Goal: Book appointment/travel/reservation

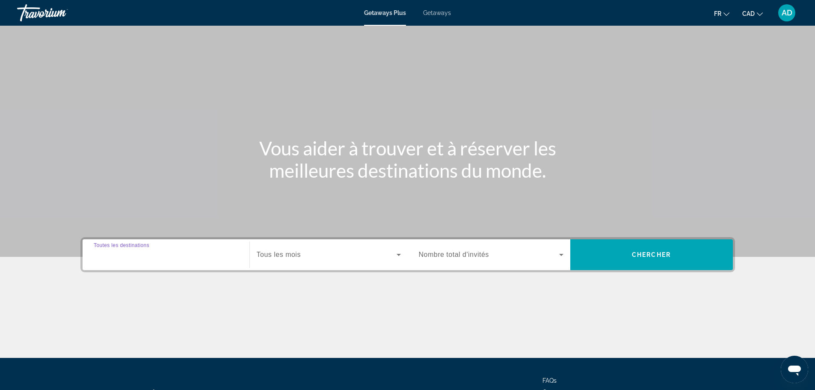
click at [180, 250] on input "Destination Toutes les destinations" at bounding box center [166, 255] width 145 height 10
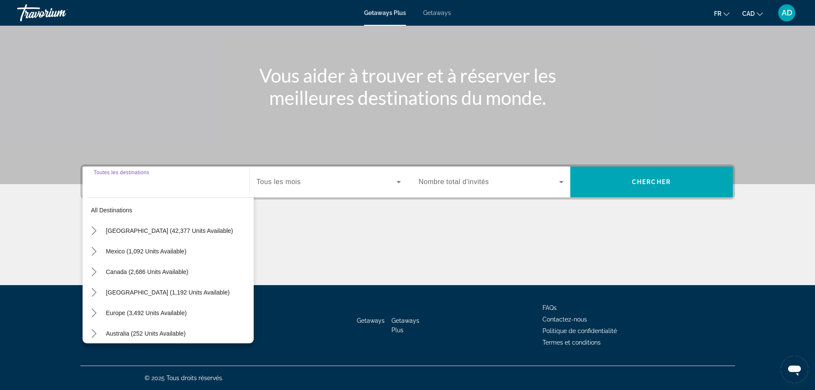
scroll to position [10, 0]
click at [175, 295] on span "[GEOGRAPHIC_DATA] (1,192 units available)" at bounding box center [168, 292] width 124 height 7
type input "**********"
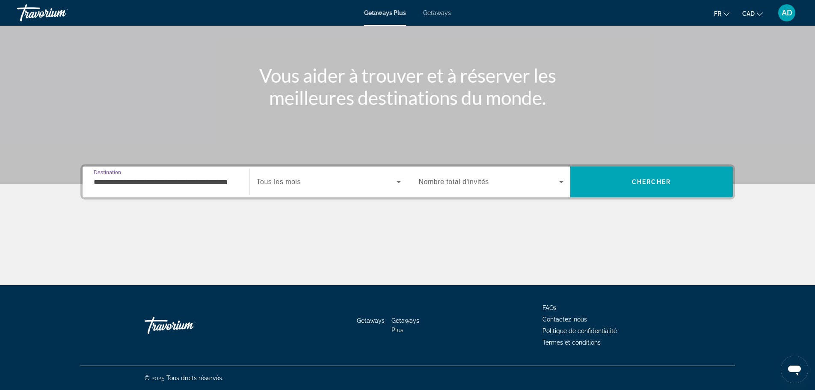
click at [401, 178] on icon "Search widget" at bounding box center [399, 182] width 10 height 10
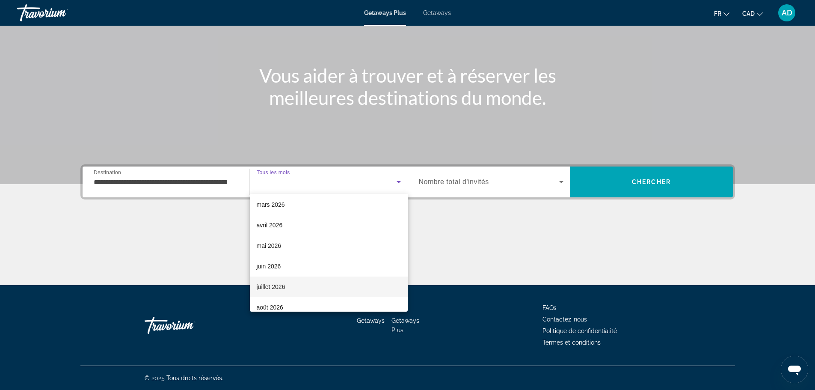
scroll to position [86, 0]
click at [276, 282] on span "mai 2026" at bounding box center [269, 286] width 25 height 10
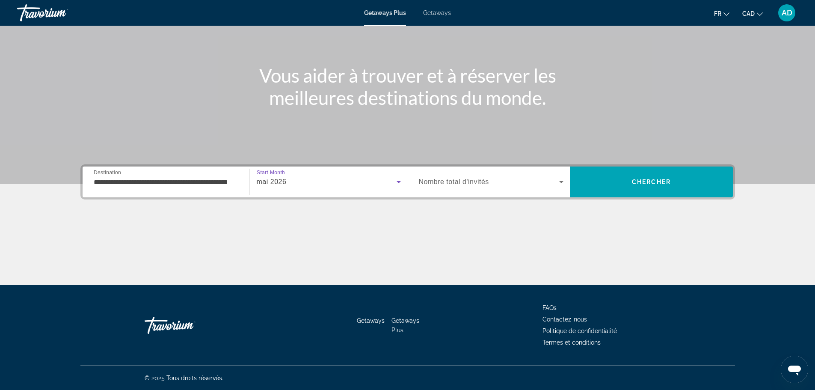
click at [559, 181] on icon "Search widget" at bounding box center [561, 182] width 10 height 10
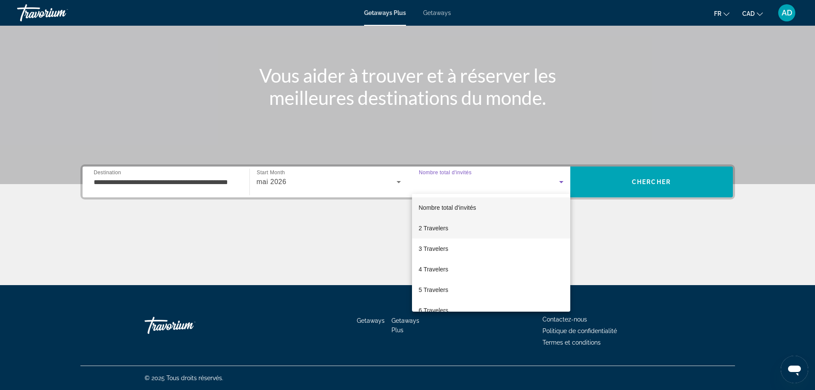
click at [435, 228] on span "2 Travelers" at bounding box center [434, 228] width 30 height 10
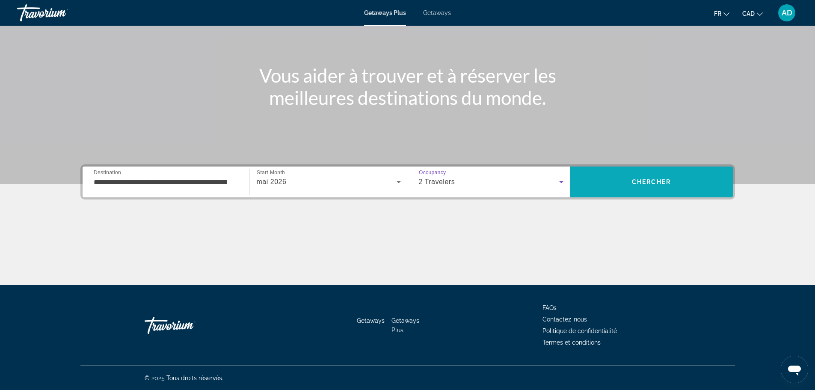
click at [663, 172] on span "Search" at bounding box center [651, 182] width 163 height 21
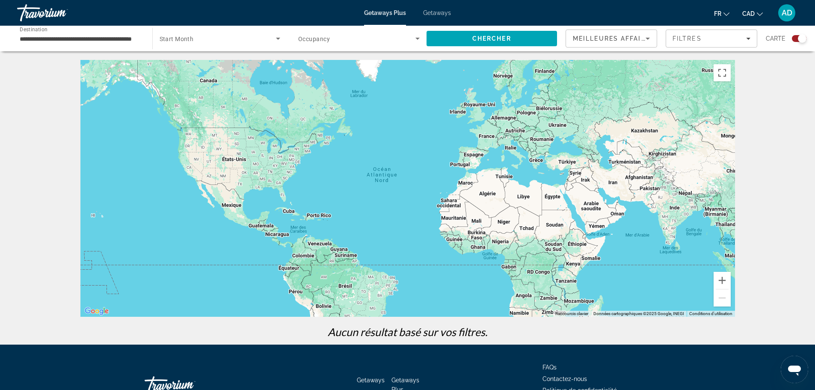
click at [276, 37] on icon "Search widget" at bounding box center [278, 38] width 10 height 10
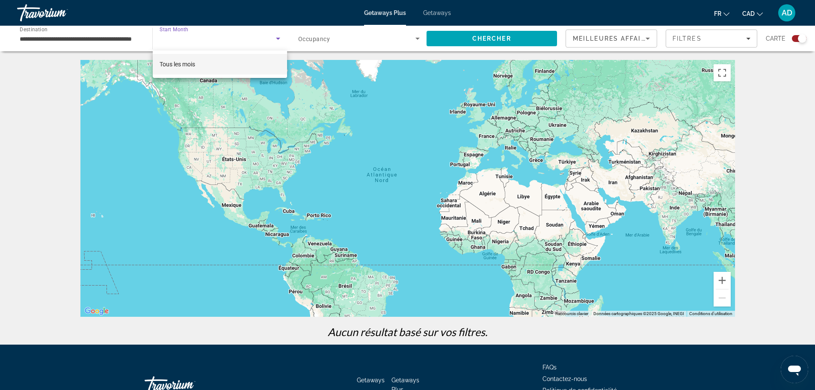
click at [132, 38] on div at bounding box center [407, 195] width 815 height 390
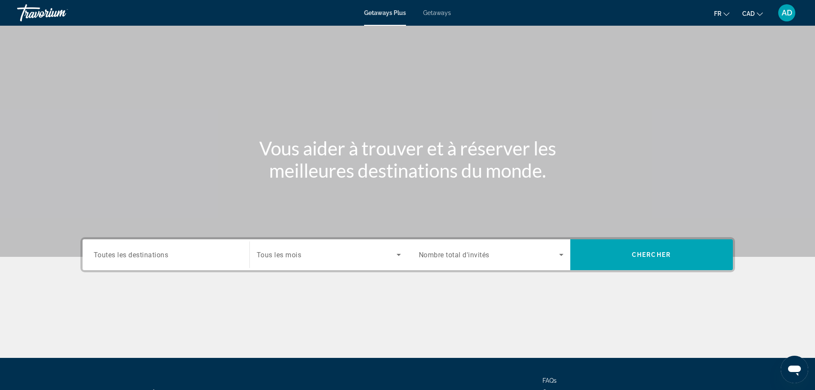
click at [443, 11] on span "Getaways" at bounding box center [437, 12] width 28 height 7
click at [210, 255] on input "Destination Toutes les destinations" at bounding box center [166, 255] width 145 height 10
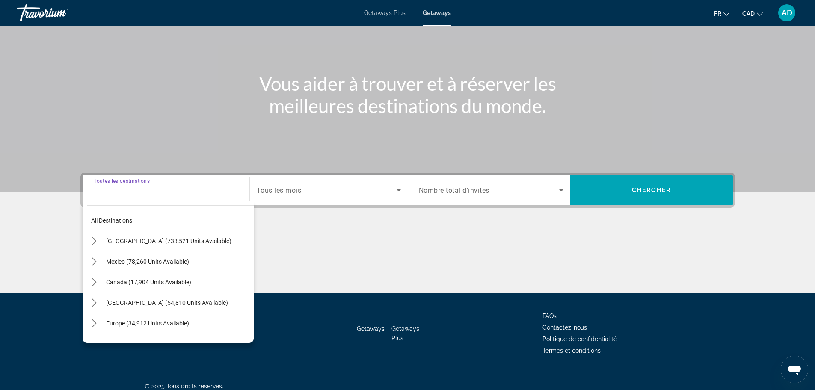
scroll to position [73, 0]
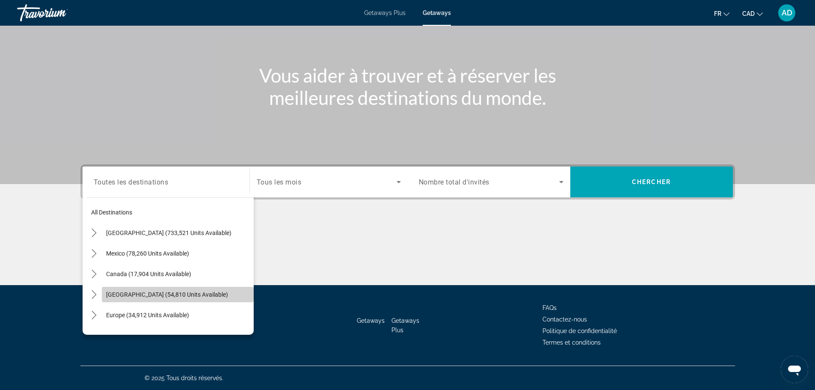
click at [183, 291] on span "[GEOGRAPHIC_DATA] (54,810 units available)" at bounding box center [167, 294] width 122 height 7
type input "**********"
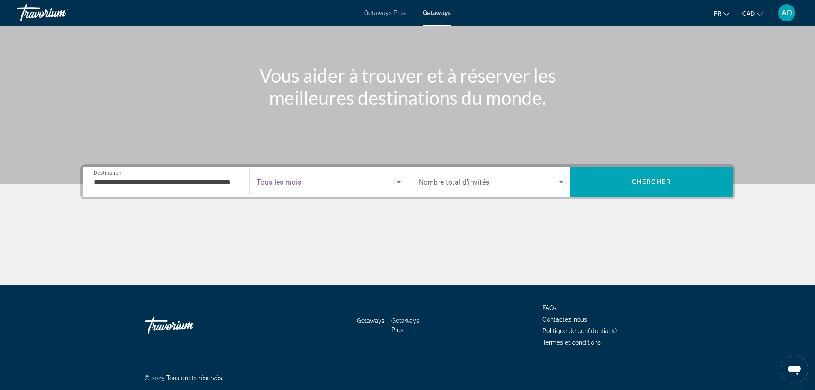
click at [397, 185] on icon "Search widget" at bounding box center [399, 182] width 10 height 10
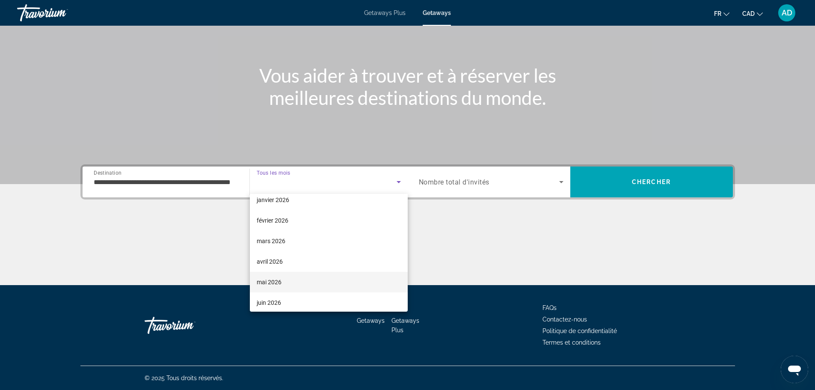
scroll to position [134, 0]
click at [273, 217] on span "avril 2026" at bounding box center [270, 217] width 26 height 10
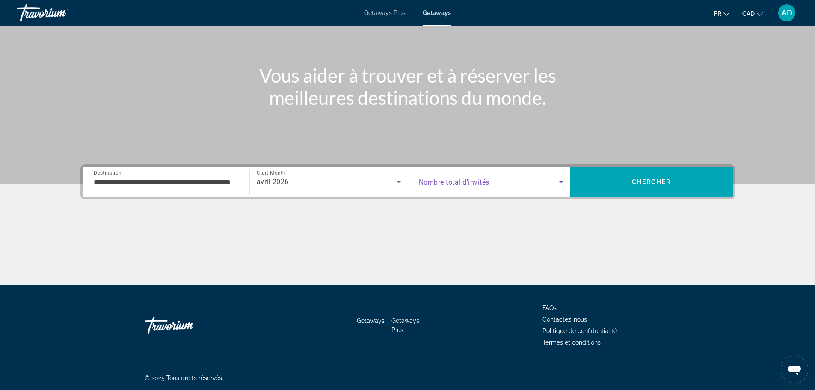
click at [558, 177] on icon "Search widget" at bounding box center [561, 182] width 10 height 10
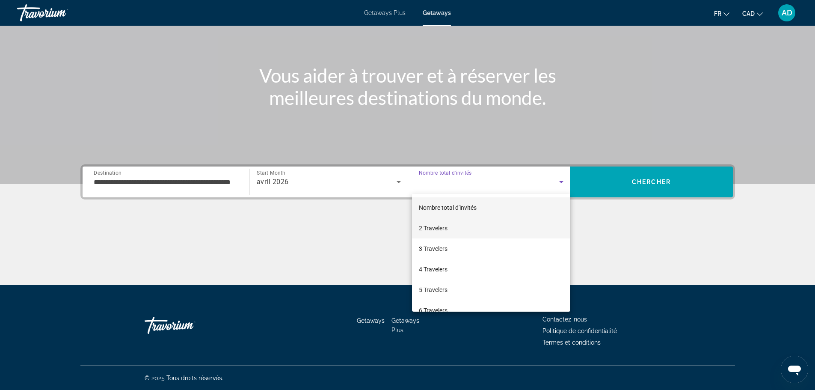
click at [436, 225] on span "2 Travelers" at bounding box center [433, 228] width 29 height 10
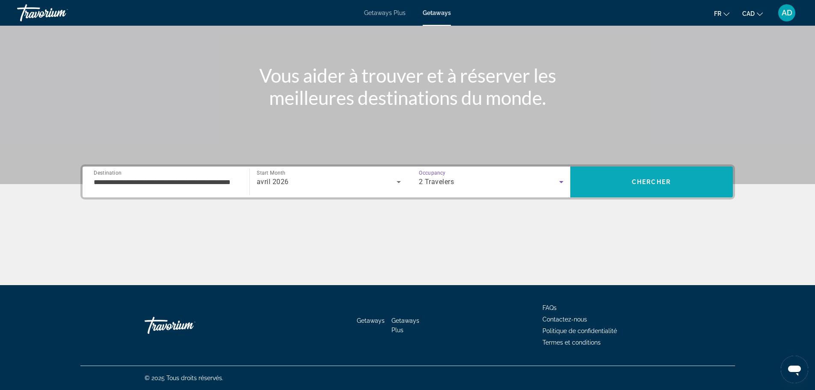
click at [655, 172] on span "Search" at bounding box center [651, 182] width 163 height 21
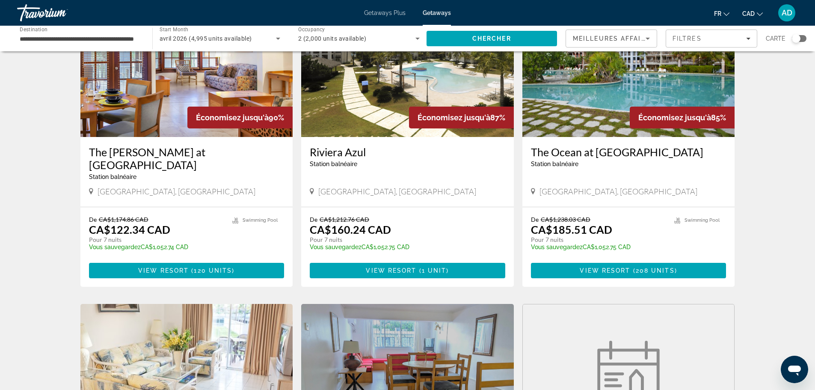
scroll to position [323, 0]
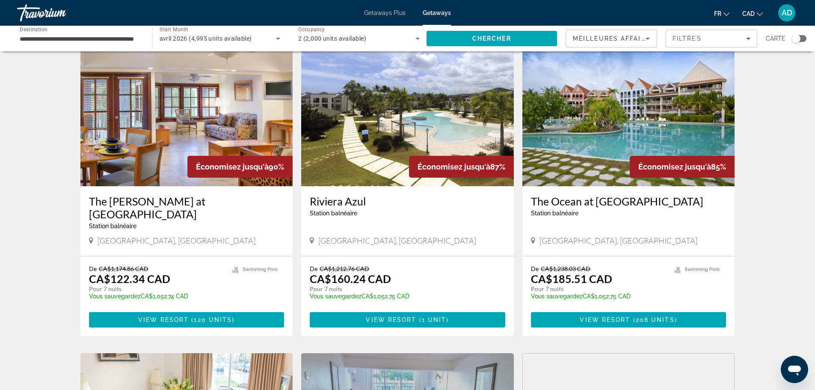
click at [596, 120] on img "Main content" at bounding box center [629, 117] width 213 height 137
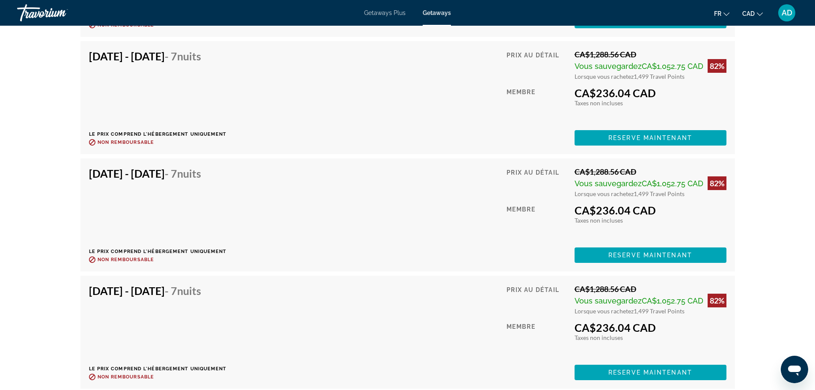
scroll to position [5606, 0]
